Goal: Transaction & Acquisition: Purchase product/service

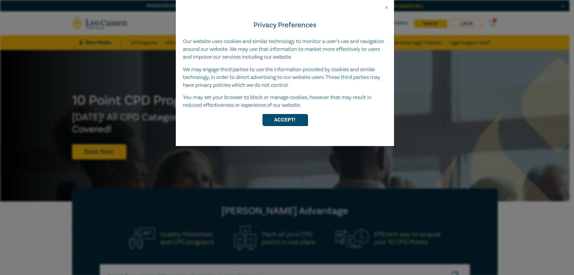
click at [387, 7] on button "Close" at bounding box center [386, 7] width 5 height 5
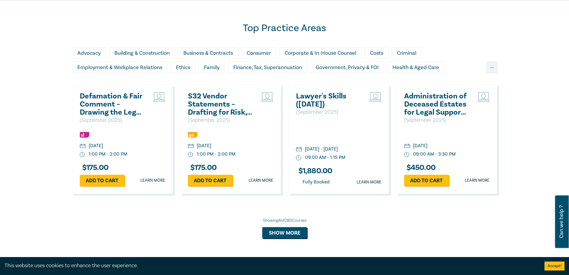
scroll to position [389, 0]
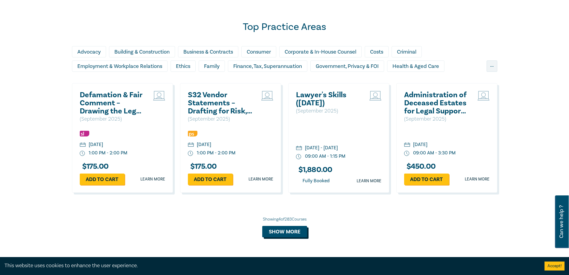
click at [291, 232] on button "Show more" at bounding box center [284, 231] width 45 height 11
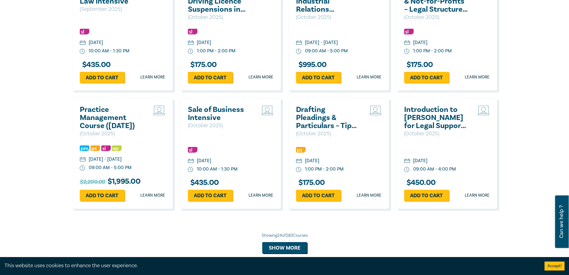
scroll to position [837, 0]
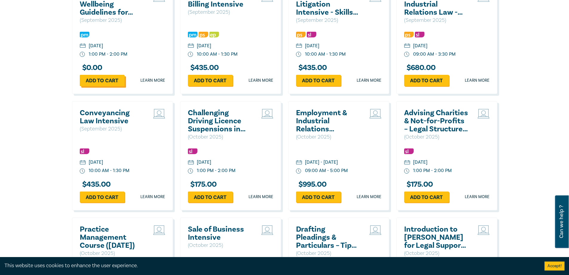
click at [102, 78] on link "Add to cart" at bounding box center [102, 80] width 45 height 11
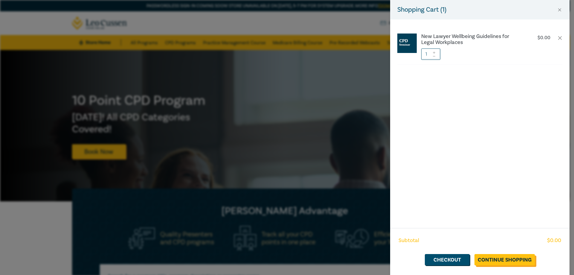
click at [484, 263] on link "Continue Shopping" at bounding box center [504, 259] width 60 height 11
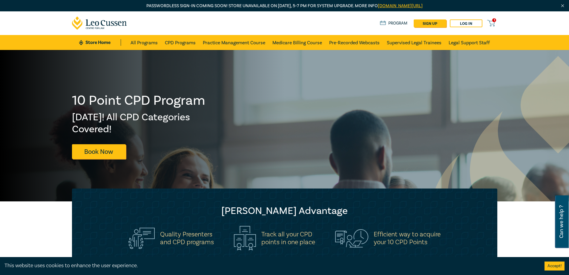
click at [487, 22] on div "Store Home About us Program sign up Log in 1" at bounding box center [438, 23] width 117 height 8
click at [490, 22] on icon at bounding box center [491, 22] width 7 height 4
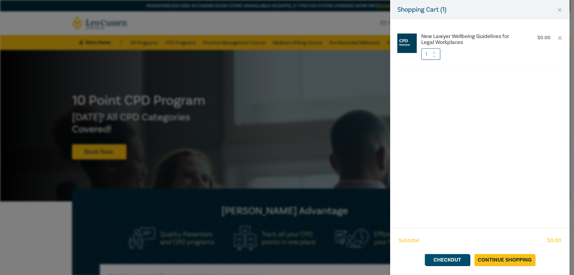
click at [409, 45] on img at bounding box center [406, 42] width 19 height 19
click at [445, 36] on h6 "New Lawyer Wellbeing Guidelines for Legal Workplaces" at bounding box center [470, 39] width 99 height 12
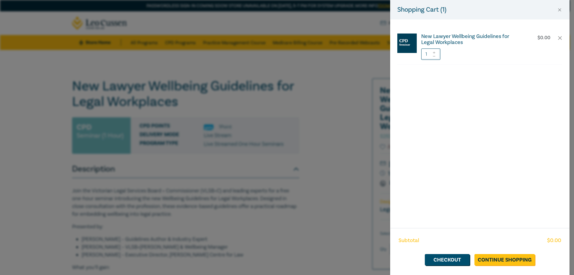
click at [459, 38] on h6 "New Lawyer Wellbeing Guidelines for Legal Workplaces" at bounding box center [470, 39] width 99 height 12
click at [291, 123] on div "Shopping Cart ( 1 ) New Lawyer Wellbeing Guidelines for Legal Workplaces $ 0.00…" at bounding box center [287, 137] width 574 height 275
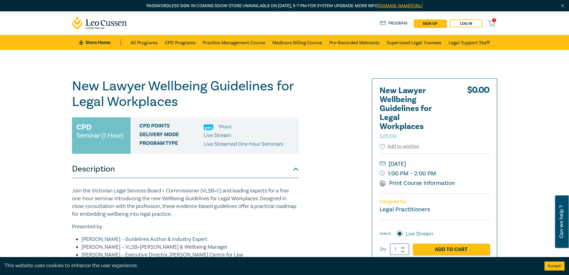
click at [491, 22] on icon at bounding box center [491, 22] width 7 height 7
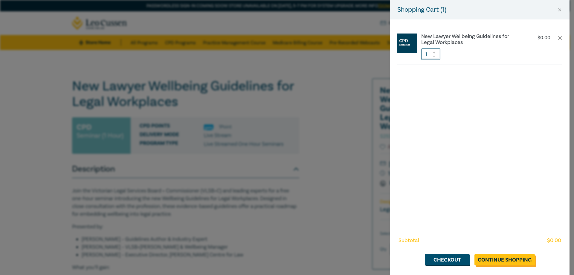
click at [491, 256] on link "Continue Shopping" at bounding box center [504, 259] width 60 height 11
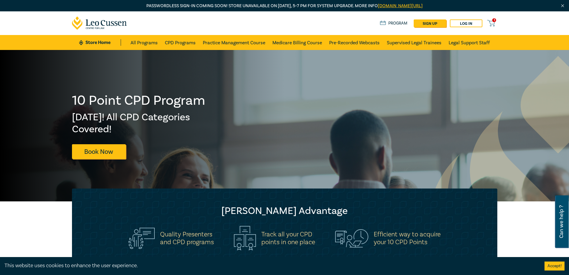
click at [493, 22] on icon at bounding box center [491, 22] width 7 height 7
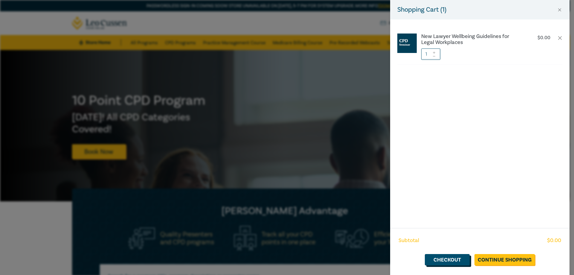
click at [458, 258] on link "Checkout" at bounding box center [447, 259] width 45 height 11
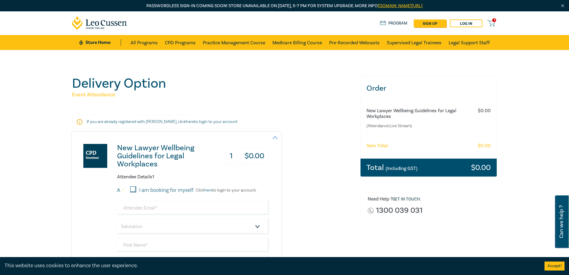
click at [136, 190] on input "I am booking for myself." at bounding box center [133, 189] width 6 height 6
checkbox input "true"
click at [223, 211] on input "email" at bounding box center [193, 208] width 152 height 14
type input "cnguyen@gancihuggett.com.au"
click at [170, 230] on select "Salutation Mr. Mrs. Ms. Miss Dr. Prof. Other" at bounding box center [193, 226] width 152 height 16
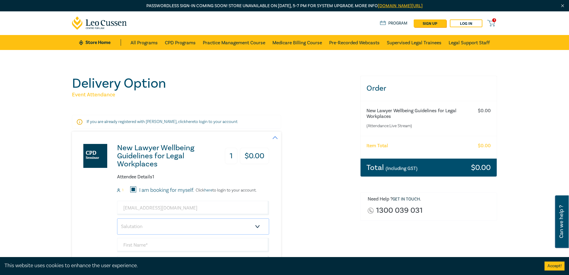
select select "Ms."
click at [117, 218] on select "Salutation Mr. Mrs. Ms. Miss Dr. Prof. Other" at bounding box center [193, 226] width 152 height 16
click at [146, 223] on select "Salutation Mr. Mrs. Ms. Miss Dr. Prof. Other" at bounding box center [193, 226] width 152 height 16
click at [156, 240] on input "text" at bounding box center [193, 245] width 152 height 14
type input "[PERSON_NAME]"
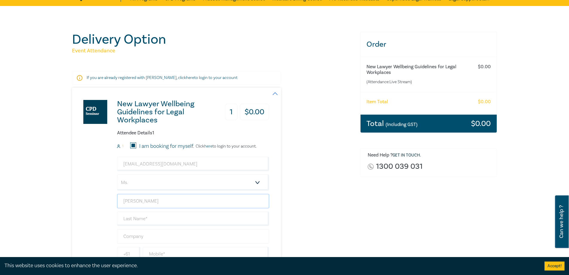
scroll to position [60, 0]
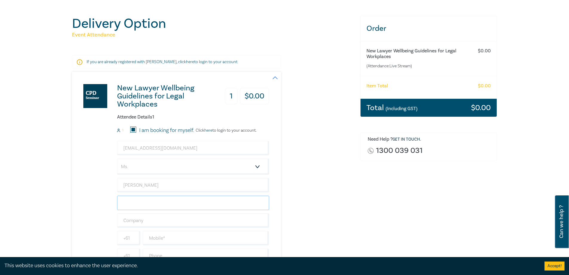
click at [129, 198] on input "text" at bounding box center [193, 202] width 152 height 14
type input "[PERSON_NAME]"
click at [151, 219] on input "text" at bounding box center [193, 220] width 152 height 14
click at [94, 184] on div "New Lawyer Wellbeing Guidelines for Legal Workplaces 1 $ 0.00 Attendee Details …" at bounding box center [170, 174] width 197 height 205
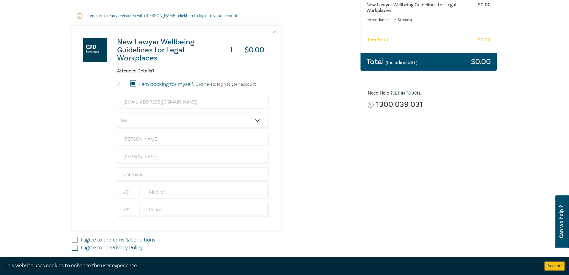
scroll to position [120, 0]
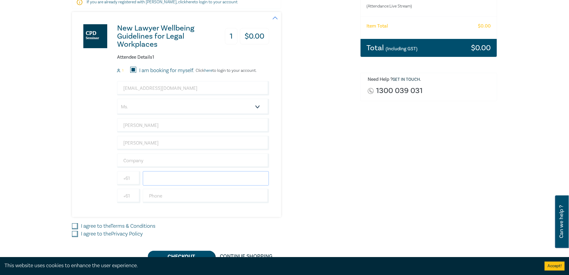
click at [161, 177] on input "text" at bounding box center [206, 178] width 126 height 14
click at [160, 181] on input "text" at bounding box center [206, 178] width 126 height 14
type input "432059468"
click at [72, 227] on input "I agree to the Terms & Conditions" at bounding box center [75, 226] width 6 height 6
checkbox input "true"
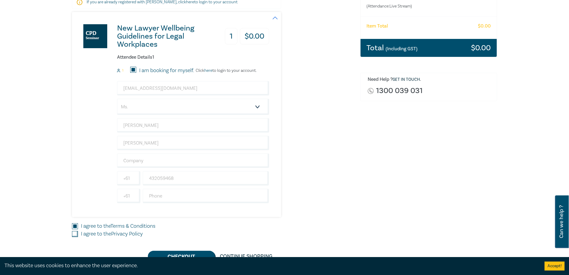
click at [75, 233] on input "I agree to the Privacy Policy" at bounding box center [75, 234] width 6 height 6
checkbox input "true"
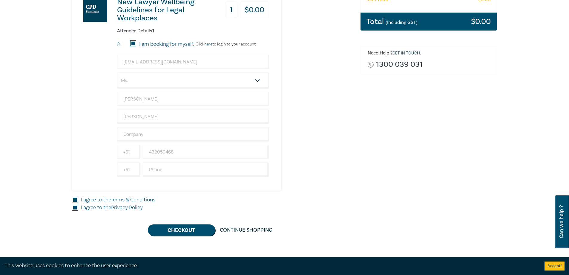
scroll to position [179, 0]
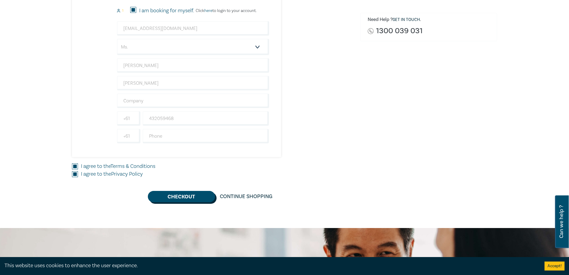
click at [182, 195] on button "Checkout" at bounding box center [181, 196] width 67 height 11
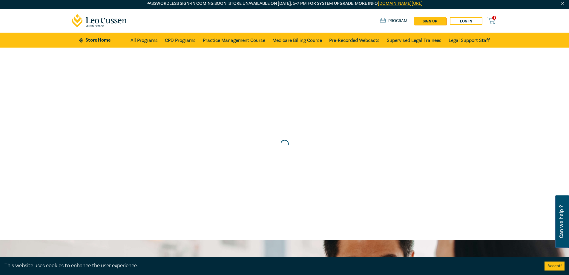
scroll to position [0, 0]
